Goal: Check status: Check status

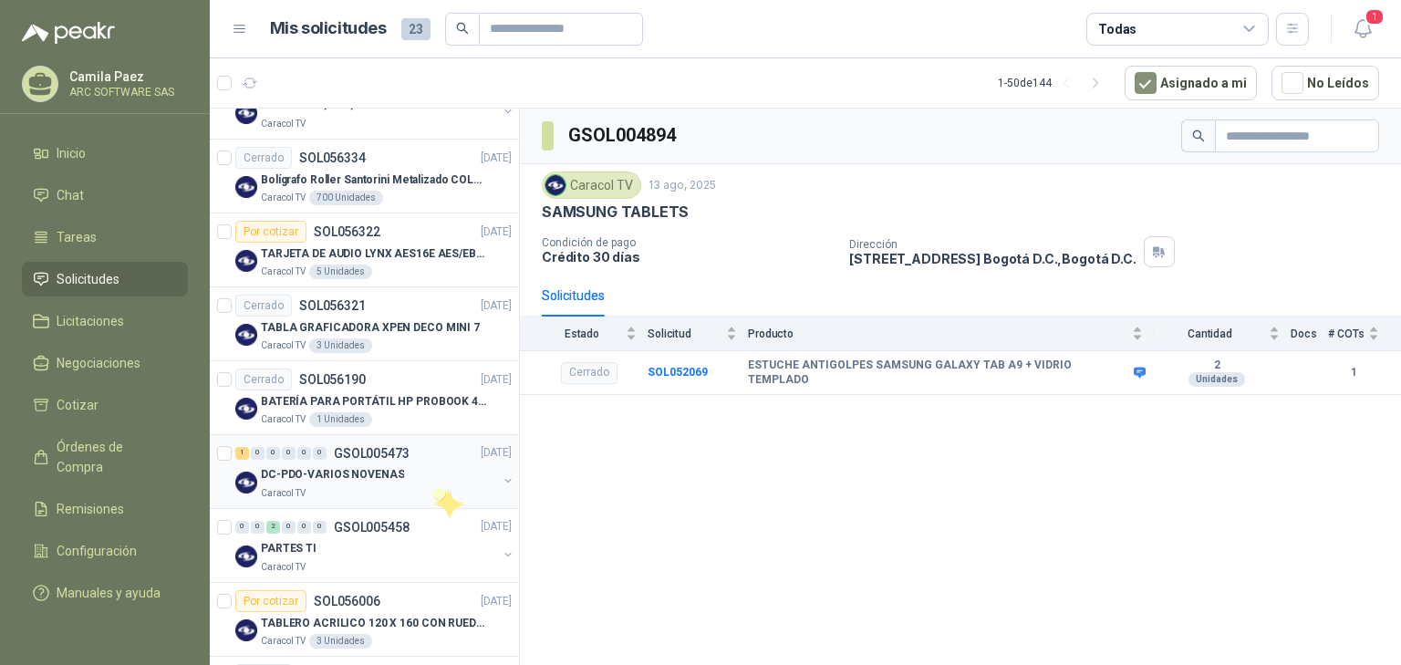
scroll to position [657, 0]
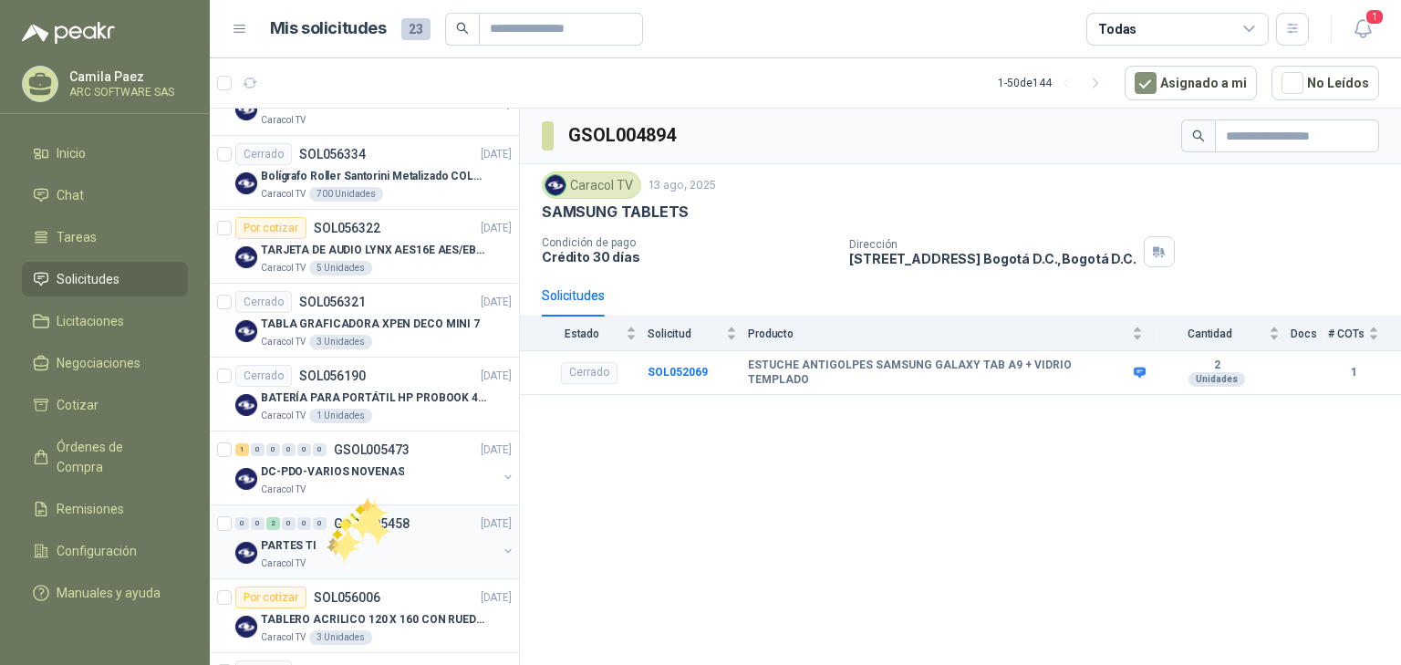
click at [361, 556] on div "Caracol TV" at bounding box center [379, 563] width 236 height 15
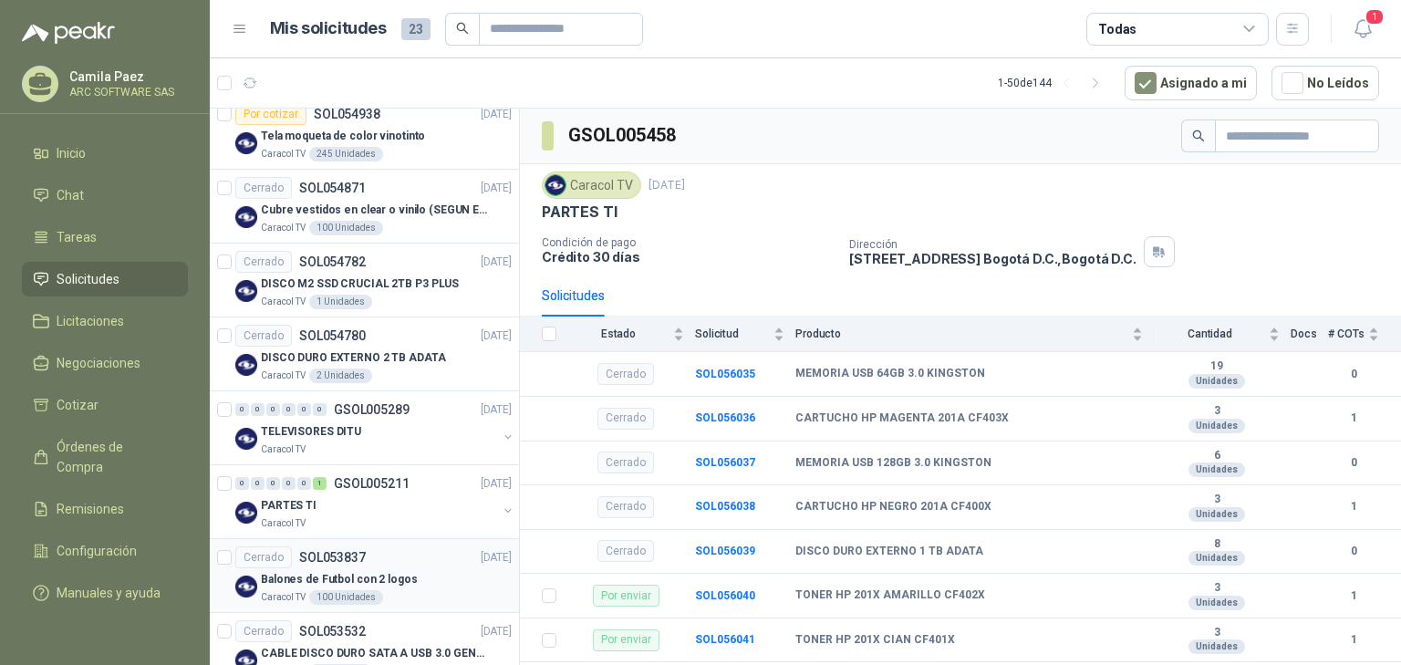
scroll to position [1897, 0]
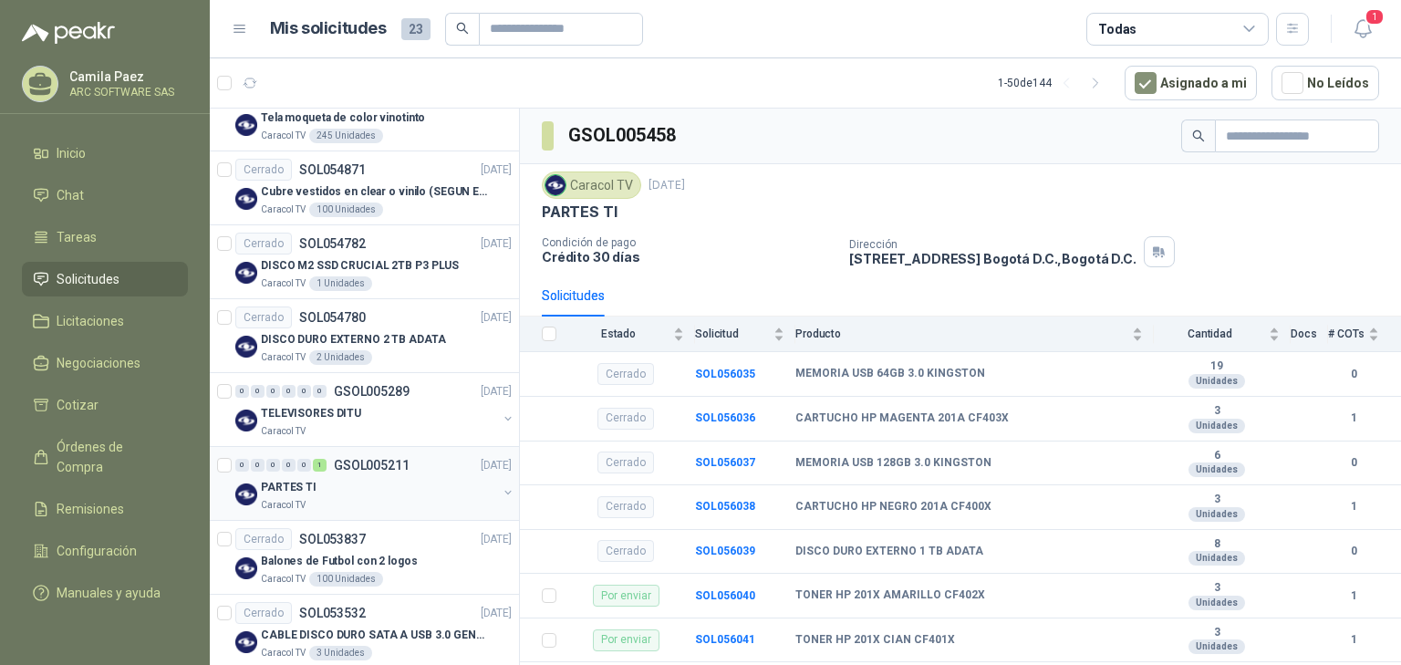
drag, startPoint x: 330, startPoint y: 447, endPoint x: 337, endPoint y: 464, distance: 18.5
click at [332, 453] on div "0 0 0 0 0 1 GSOL005211 28/08/25 PARTES TI Caracol TV" at bounding box center [364, 484] width 309 height 74
click at [337, 465] on p "GSOL005211" at bounding box center [372, 465] width 76 height 13
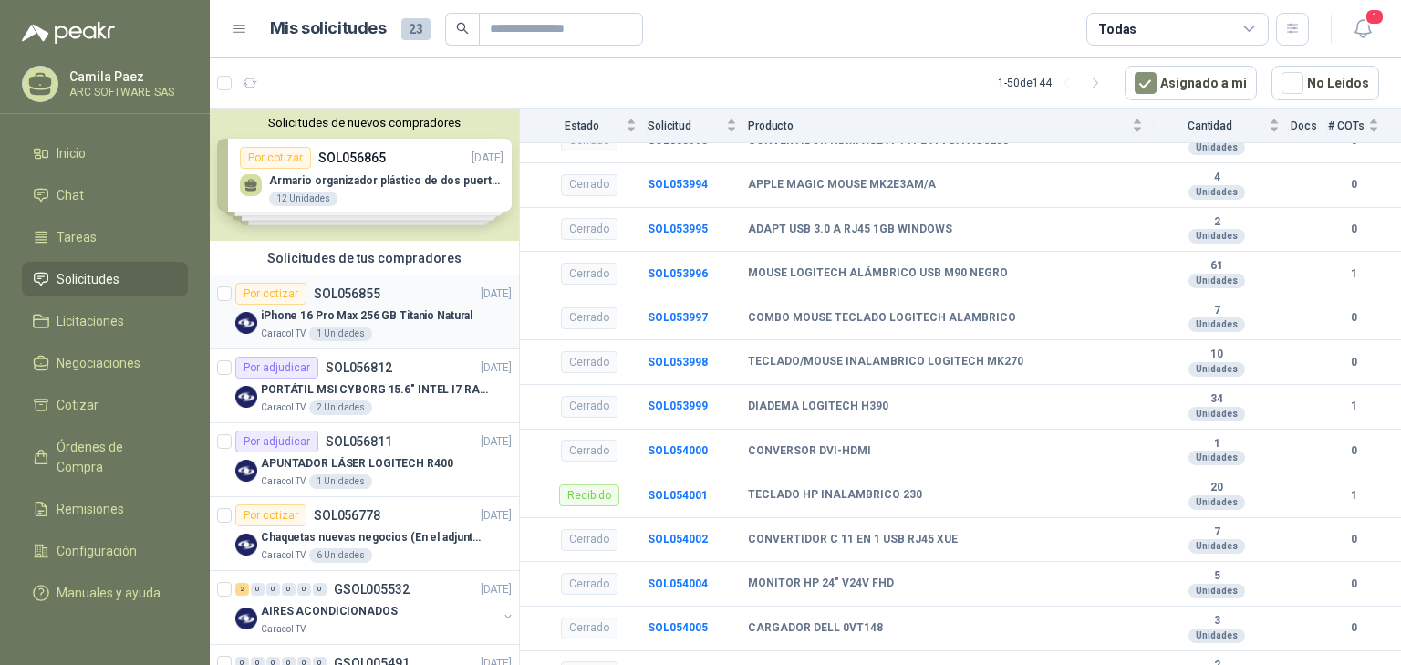
click at [391, 296] on div "Por cotizar SOL056855 19/09/25" at bounding box center [373, 294] width 276 height 22
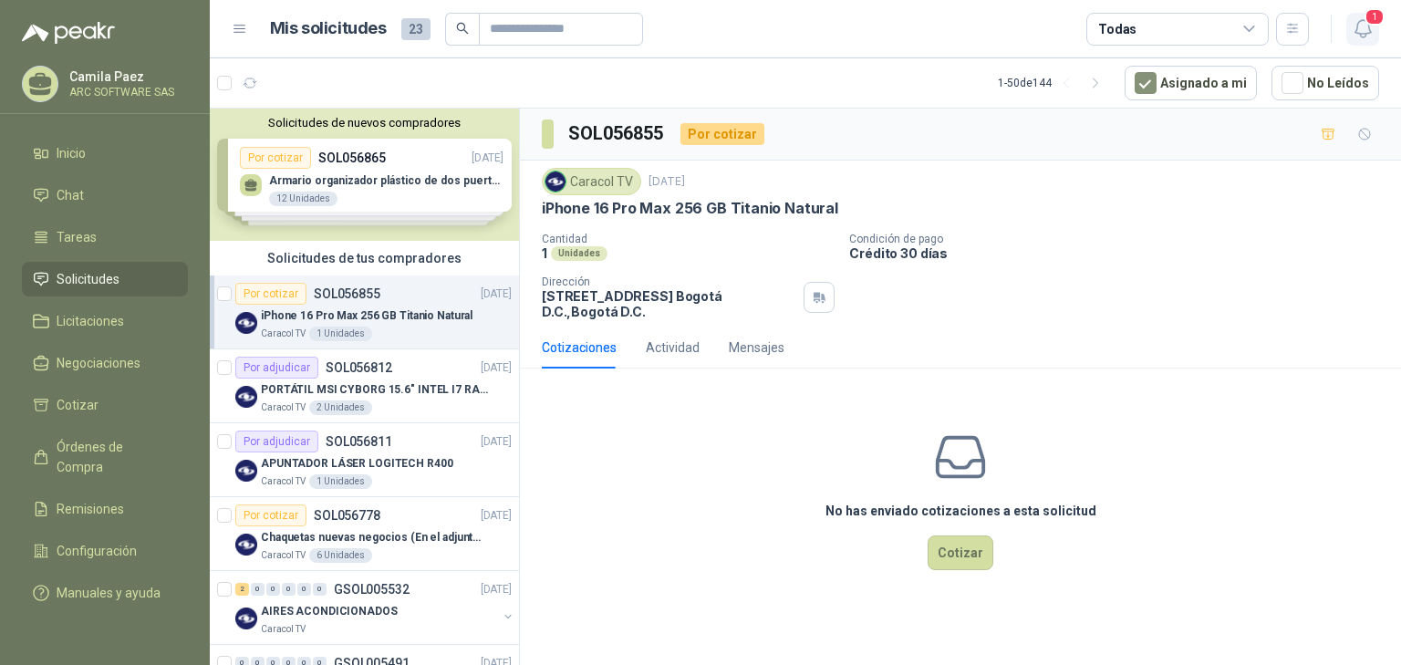
click at [1377, 19] on span "1" at bounding box center [1375, 16] width 20 height 17
